Goal: Download file/media

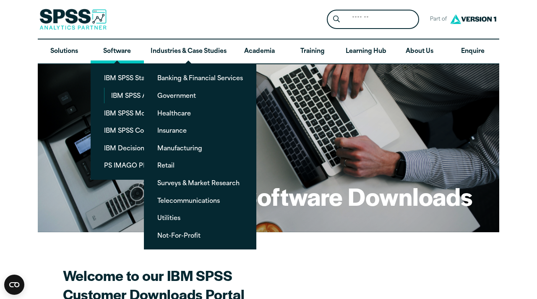
click at [124, 55] on link "Software" at bounding box center [117, 51] width 53 height 24
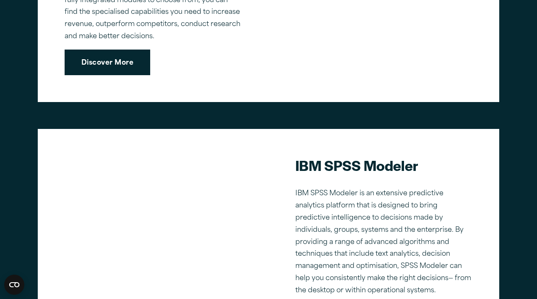
scroll to position [742, 0]
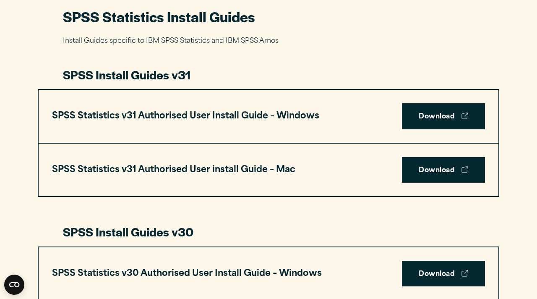
scroll to position [402, 0]
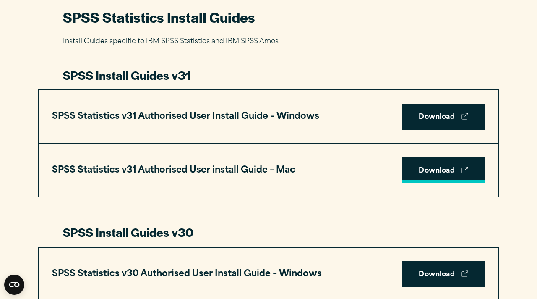
click at [436, 175] on link "Download" at bounding box center [443, 170] width 83 height 26
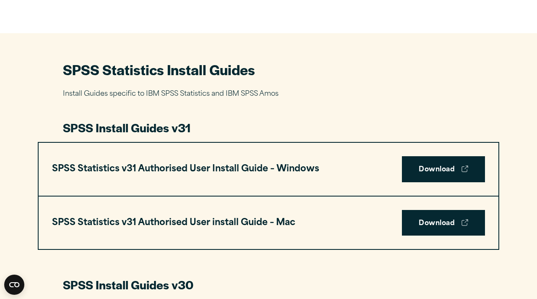
scroll to position [357, 0]
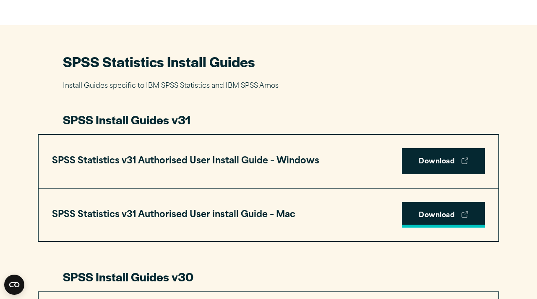
click at [465, 215] on use at bounding box center [465, 214] width 6 height 6
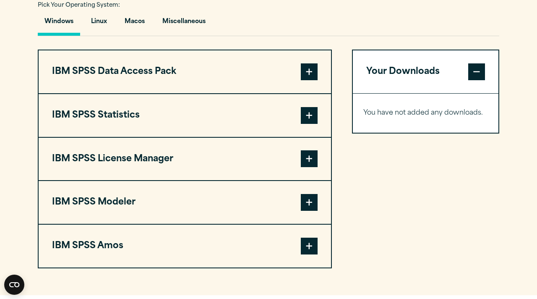
scroll to position [636, 0]
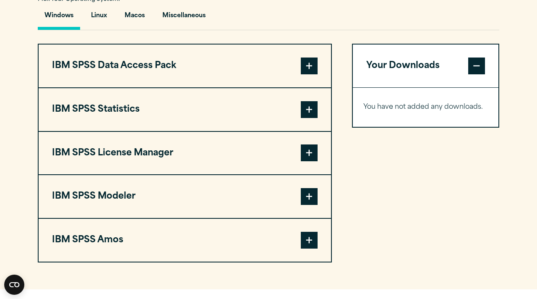
click at [303, 73] on span at bounding box center [309, 65] width 17 height 17
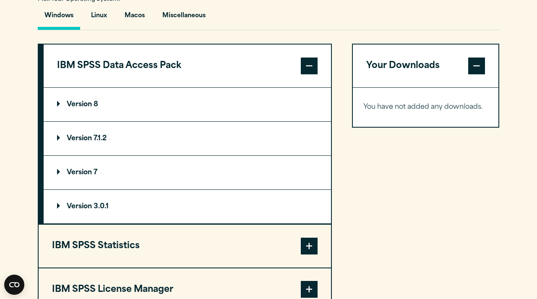
click at [303, 73] on span at bounding box center [309, 65] width 17 height 17
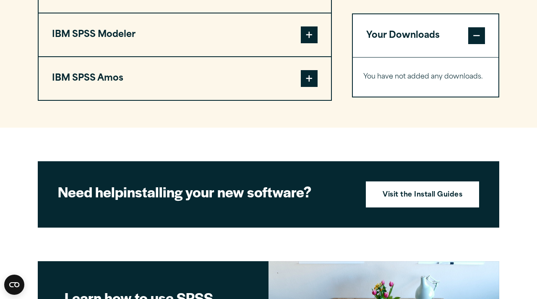
scroll to position [803, 0]
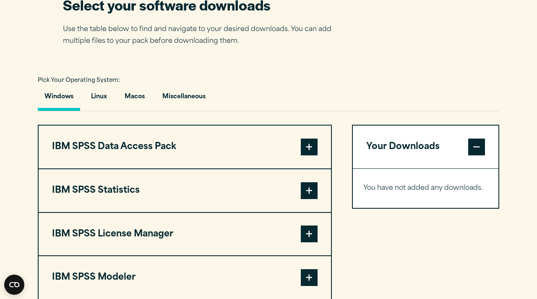
scroll to position [556, 0]
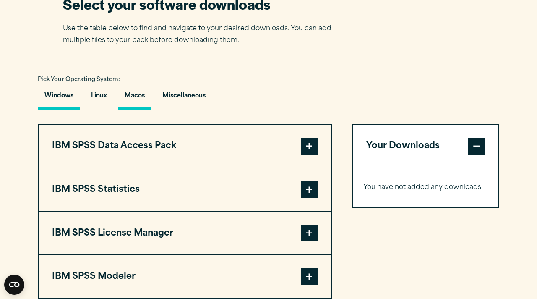
click at [142, 92] on button "Macos" at bounding box center [135, 98] width 34 height 24
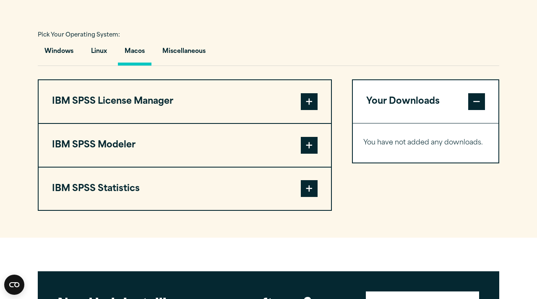
scroll to position [639, 0]
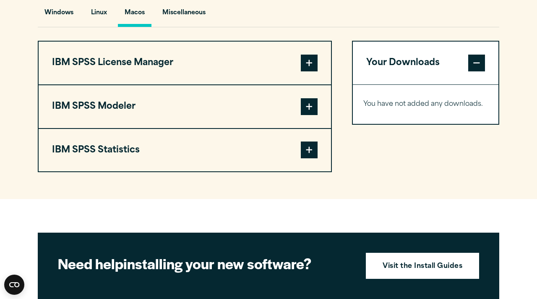
click at [312, 151] on span at bounding box center [309, 149] width 17 height 17
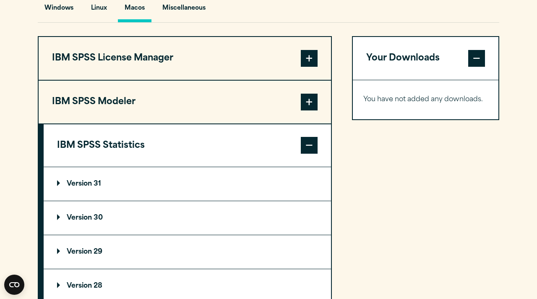
click at [198, 192] on summary "Version 31" at bounding box center [187, 184] width 287 height 34
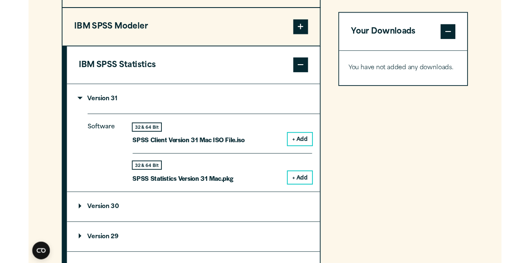
scroll to position [716, 0]
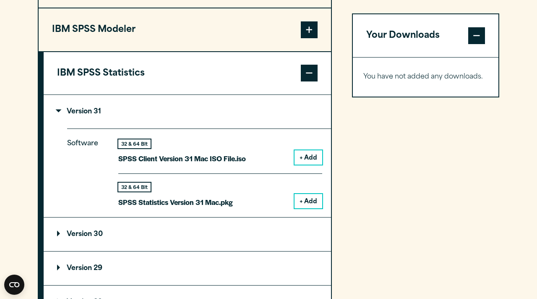
drag, startPoint x: 304, startPoint y: 201, endPoint x: 226, endPoint y: 195, distance: 78.7
click at [226, 195] on div "32 & 64 Bit SPSS Statistics Version 31 Mac.pkg + Add" at bounding box center [220, 190] width 204 height 35
click at [305, 203] on button "+ Add" at bounding box center [309, 201] width 28 height 14
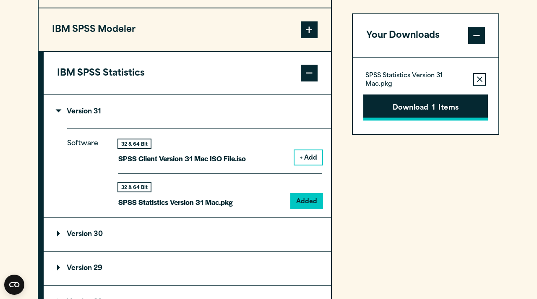
click at [422, 110] on button "Download 1 Items" at bounding box center [425, 107] width 125 height 26
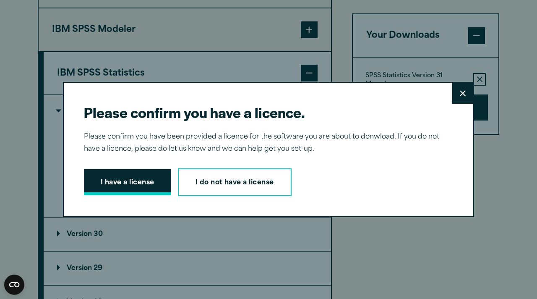
click at [136, 180] on button "I have a license" at bounding box center [127, 182] width 87 height 26
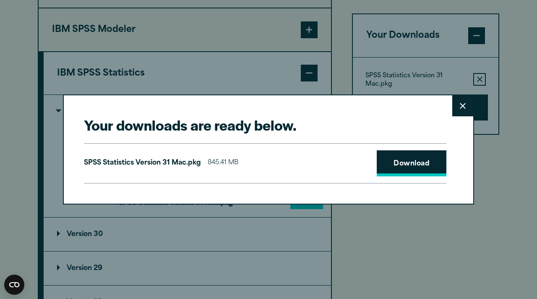
click at [400, 155] on link "Download" at bounding box center [412, 163] width 70 height 26
